Goal: Information Seeking & Learning: Learn about a topic

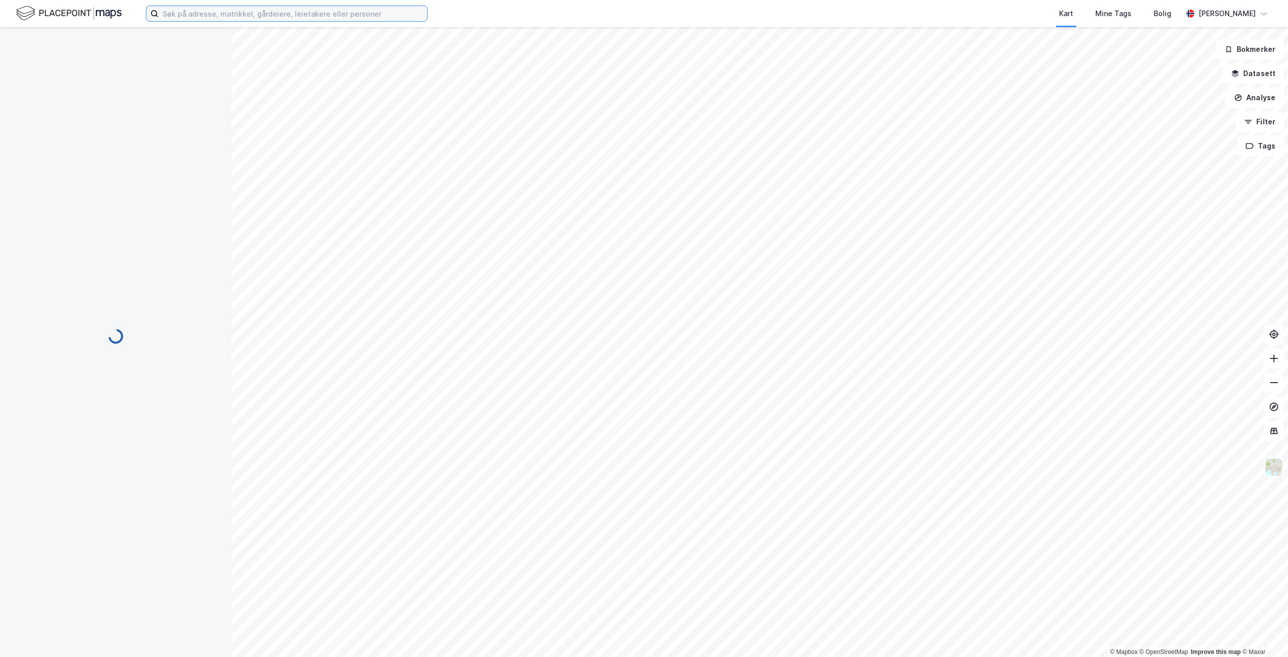
click at [275, 12] on input at bounding box center [293, 13] width 269 height 15
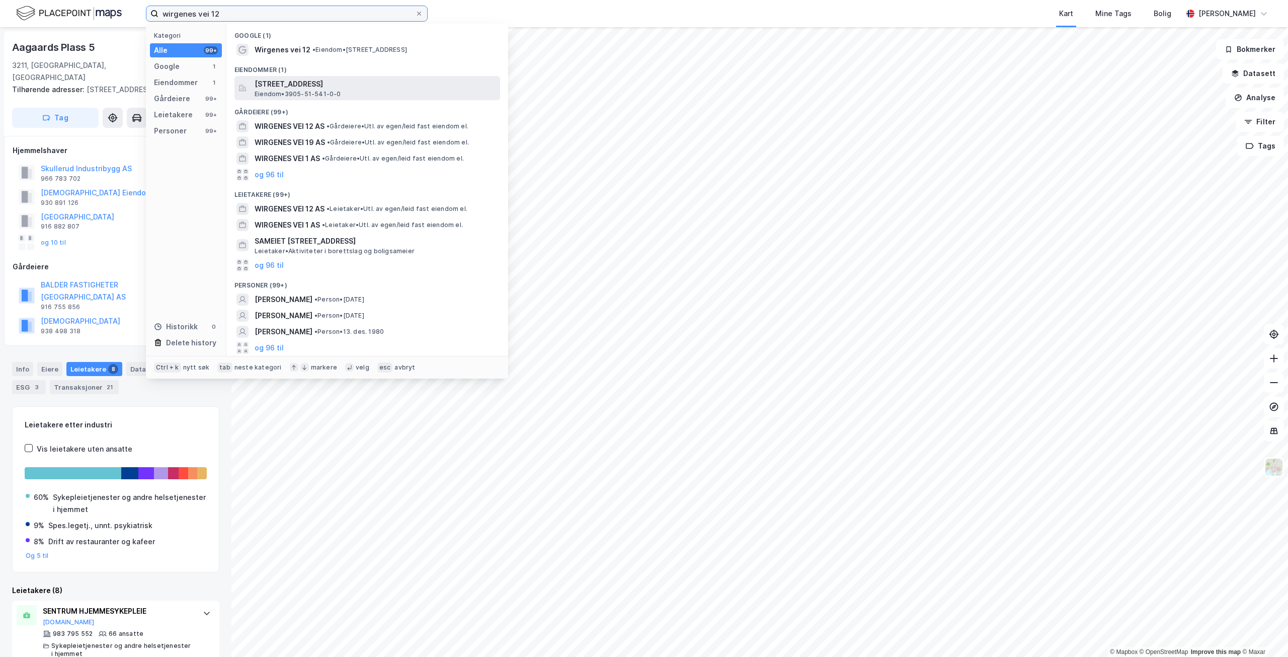
type input "wirgenes vei 12"
click at [351, 79] on span "[STREET_ADDRESS]" at bounding box center [376, 84] width 242 height 12
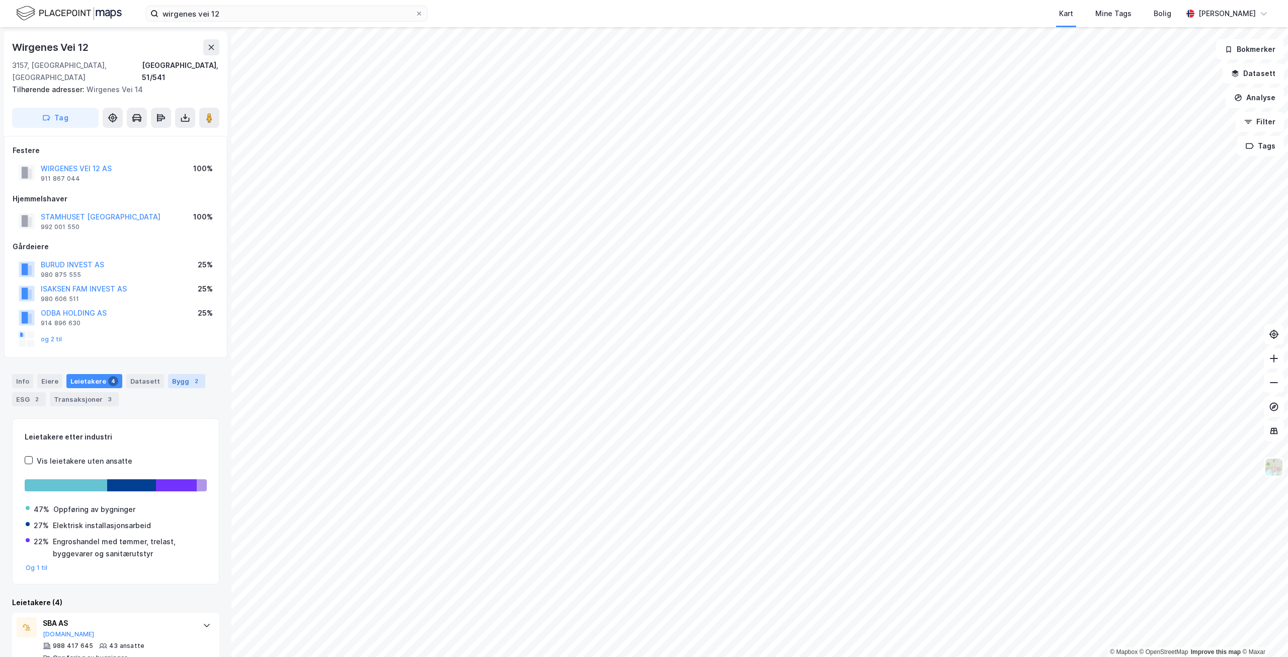
click at [184, 374] on div "Bygg 2" at bounding box center [186, 381] width 37 height 14
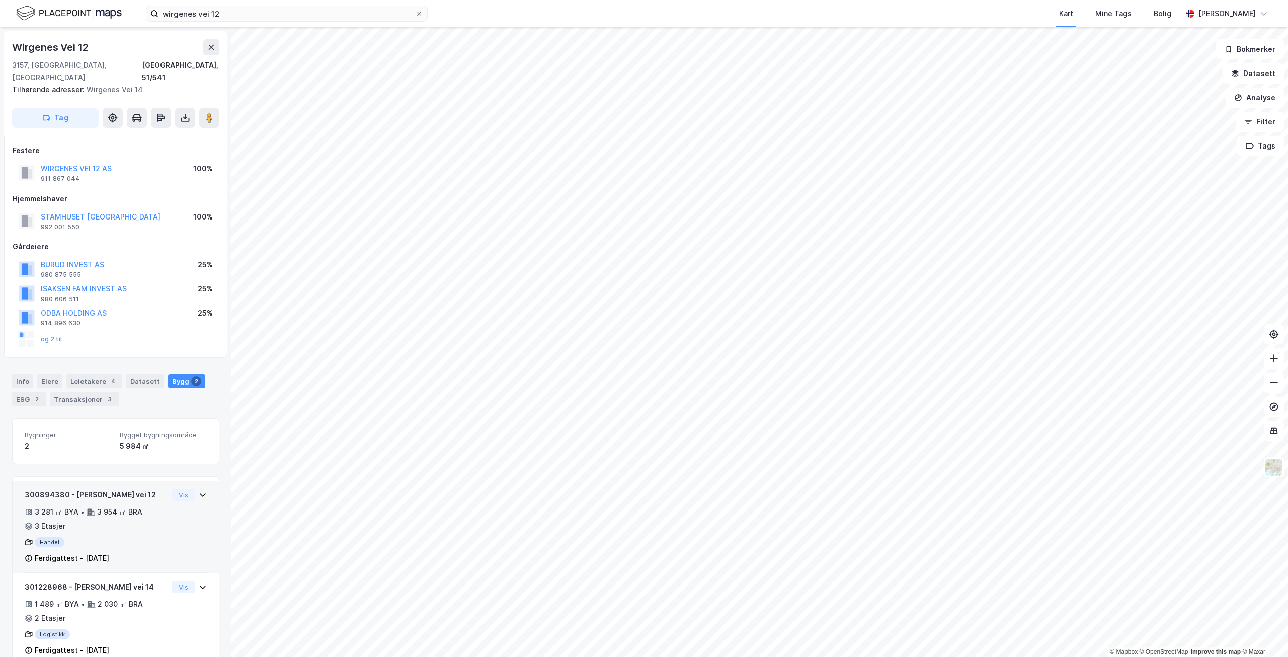
drag, startPoint x: 170, startPoint y: 405, endPoint x: 142, endPoint y: 502, distance: 101.5
click at [142, 506] on div "3 281 ㎡ BYA • 3 954 ㎡ BRA • 3 Etasjer" at bounding box center [96, 519] width 143 height 26
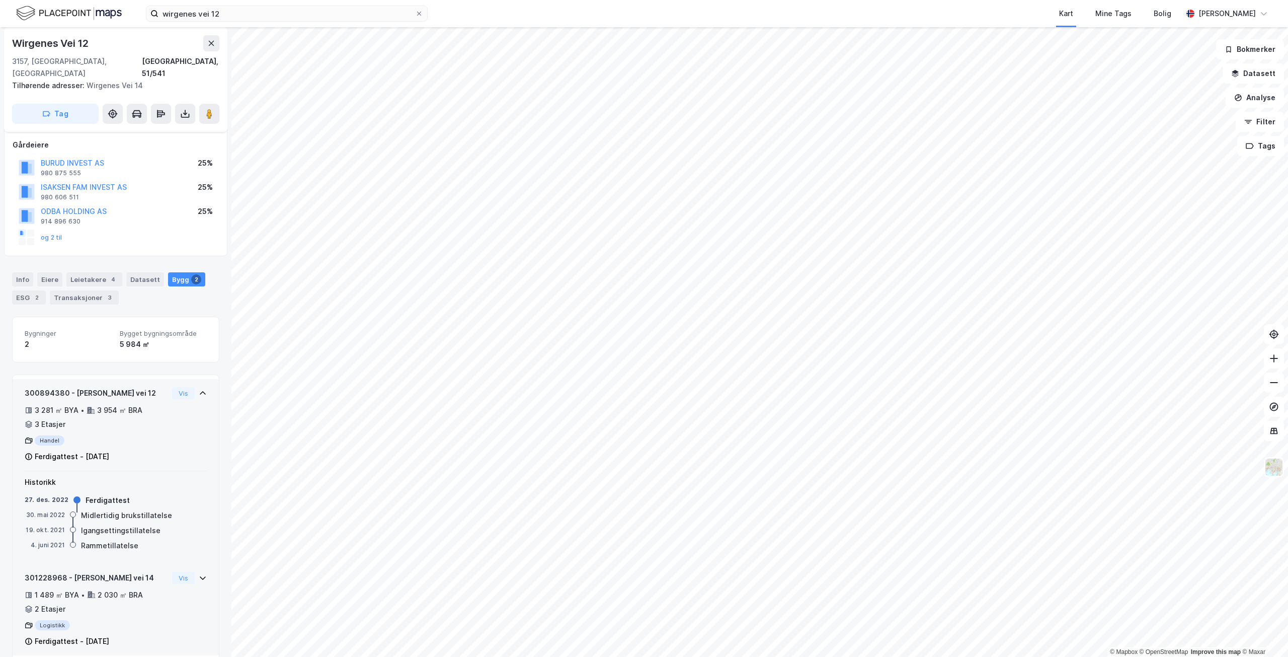
scroll to position [105, 0]
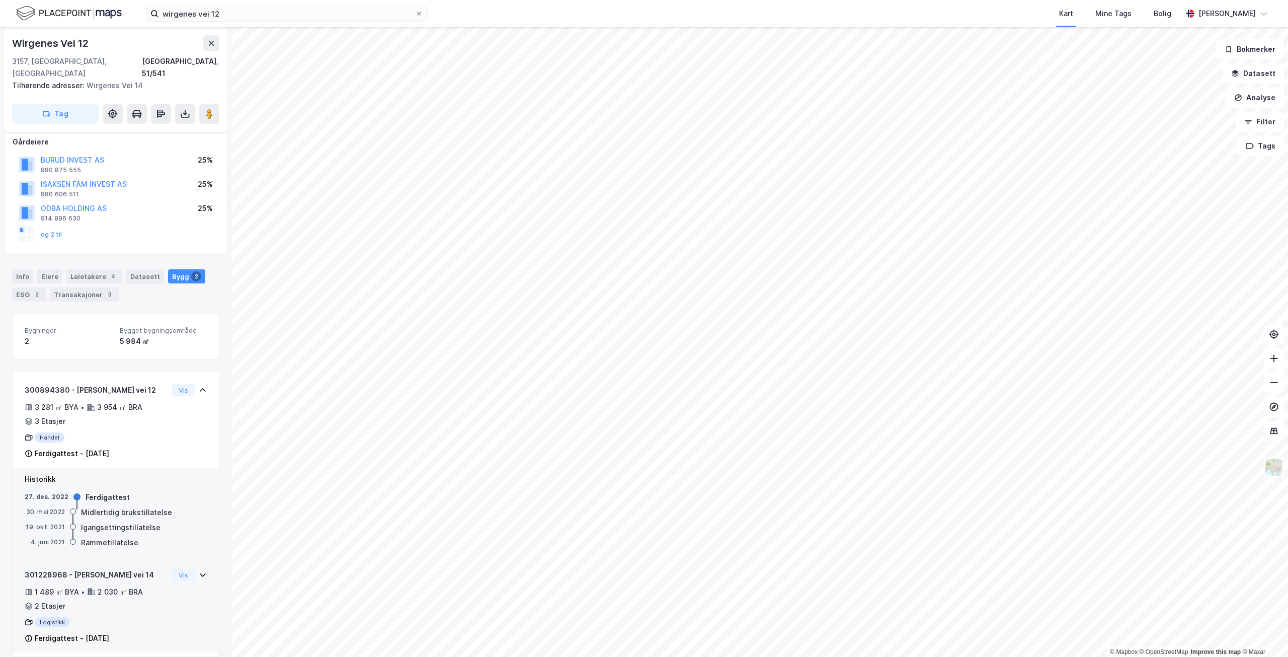
click at [178, 585] on div "301228968 - Wirgenes vei 14 1 489 ㎡ BYA • 2 030 ㎡ BRA • 2 Etasjer Logistikk Fer…" at bounding box center [116, 611] width 182 height 84
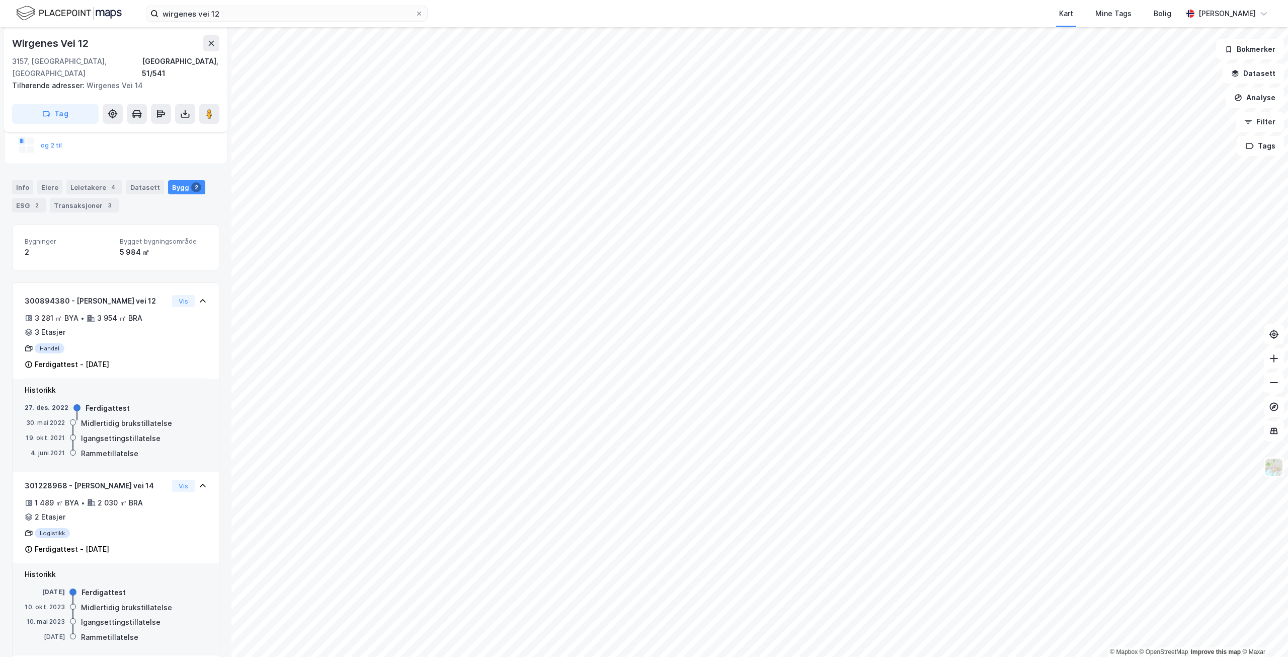
scroll to position [197, 0]
click at [92, 385] on div "Historikk [DATE] Ferdigattest [DATE] Midlertidig brukstillatelse [DATE] Igangse…" at bounding box center [116, 422] width 206 height 93
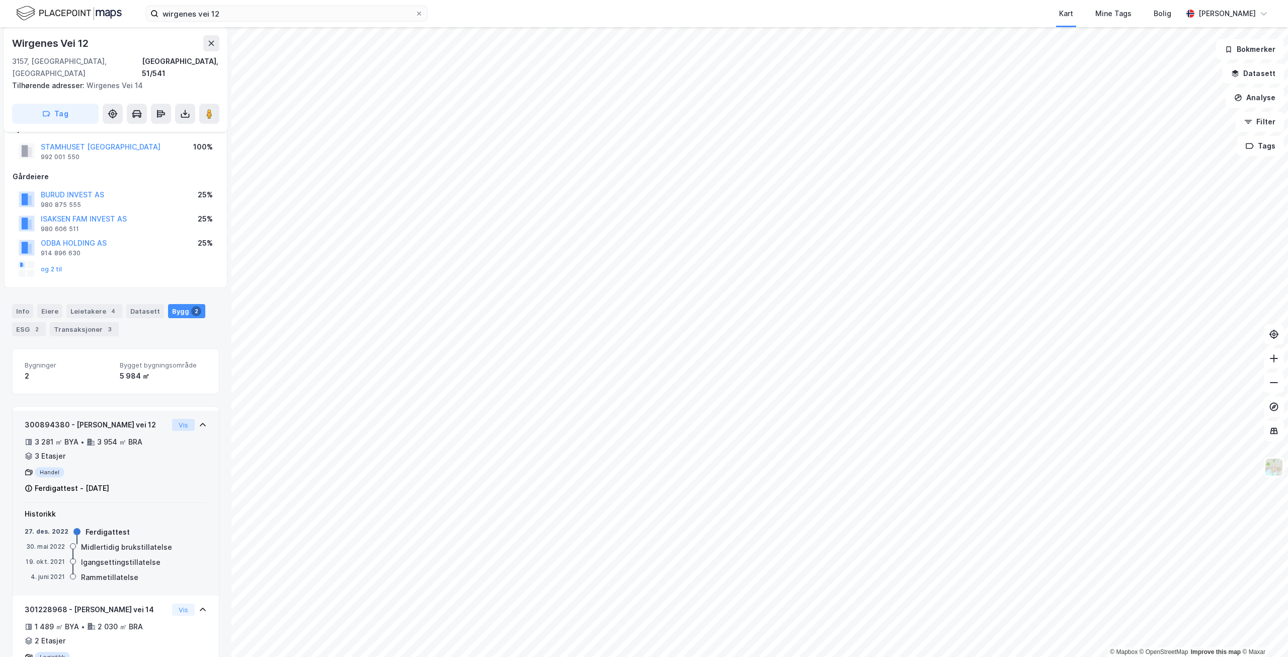
scroll to position [46, 0]
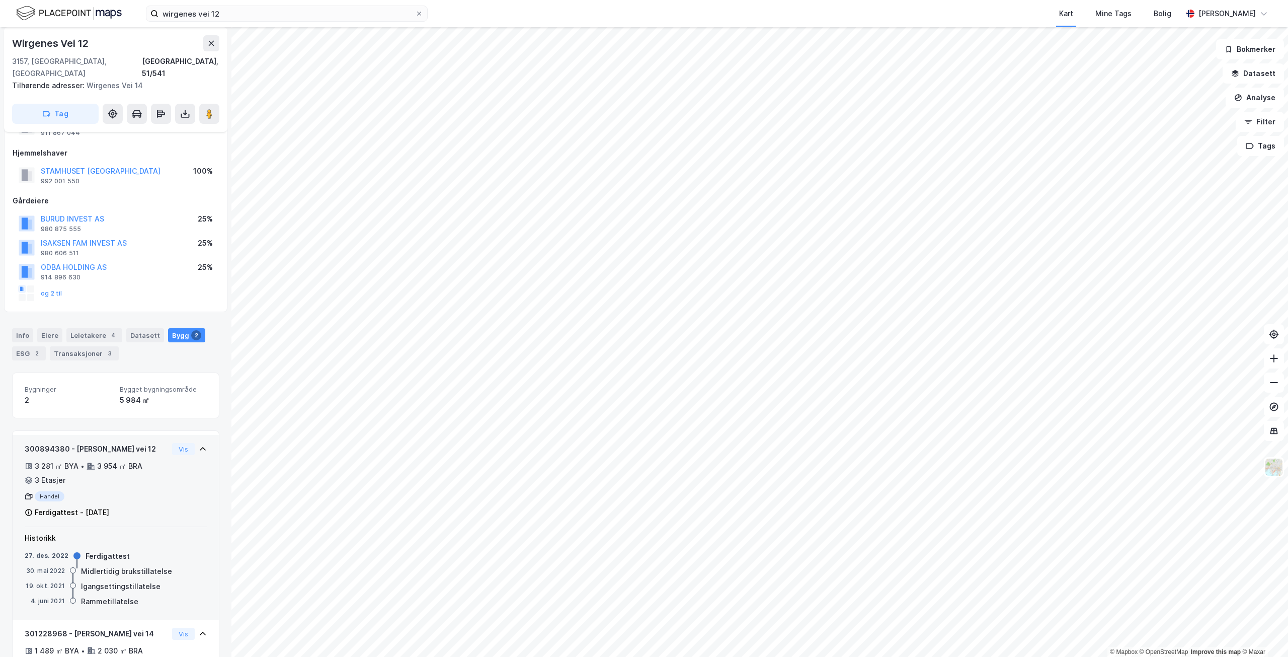
click at [121, 443] on div "300894380 - [PERSON_NAME] vei 12" at bounding box center [96, 449] width 143 height 12
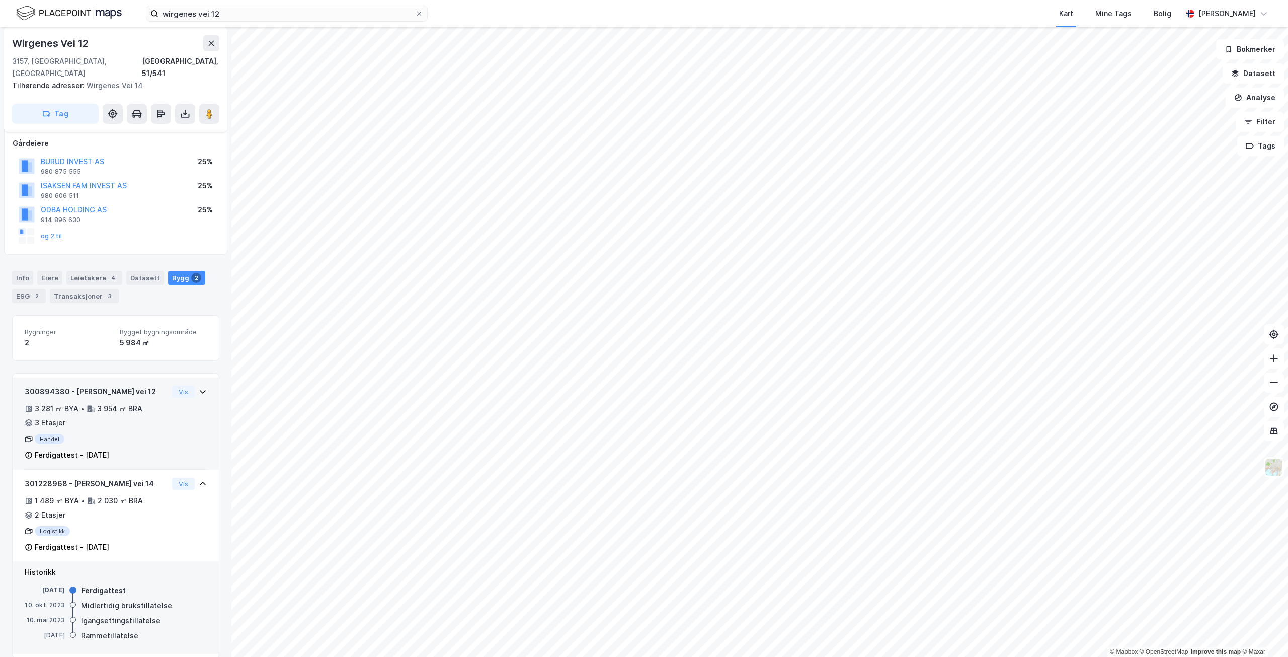
scroll to position [105, 0]
